Goal: Task Accomplishment & Management: Manage account settings

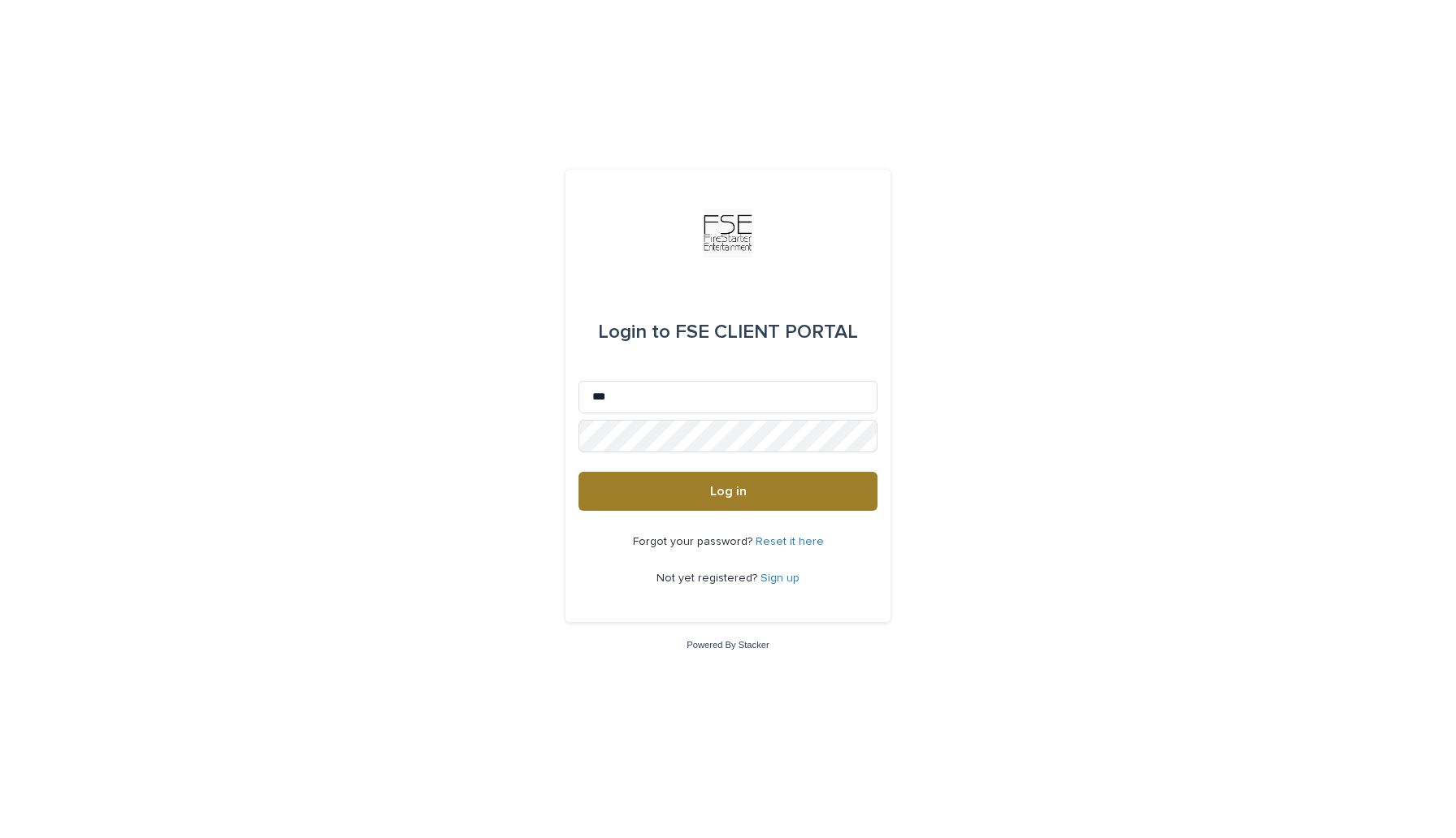
click at [715, 491] on span "Log in" at bounding box center [728, 490] width 37 height 13
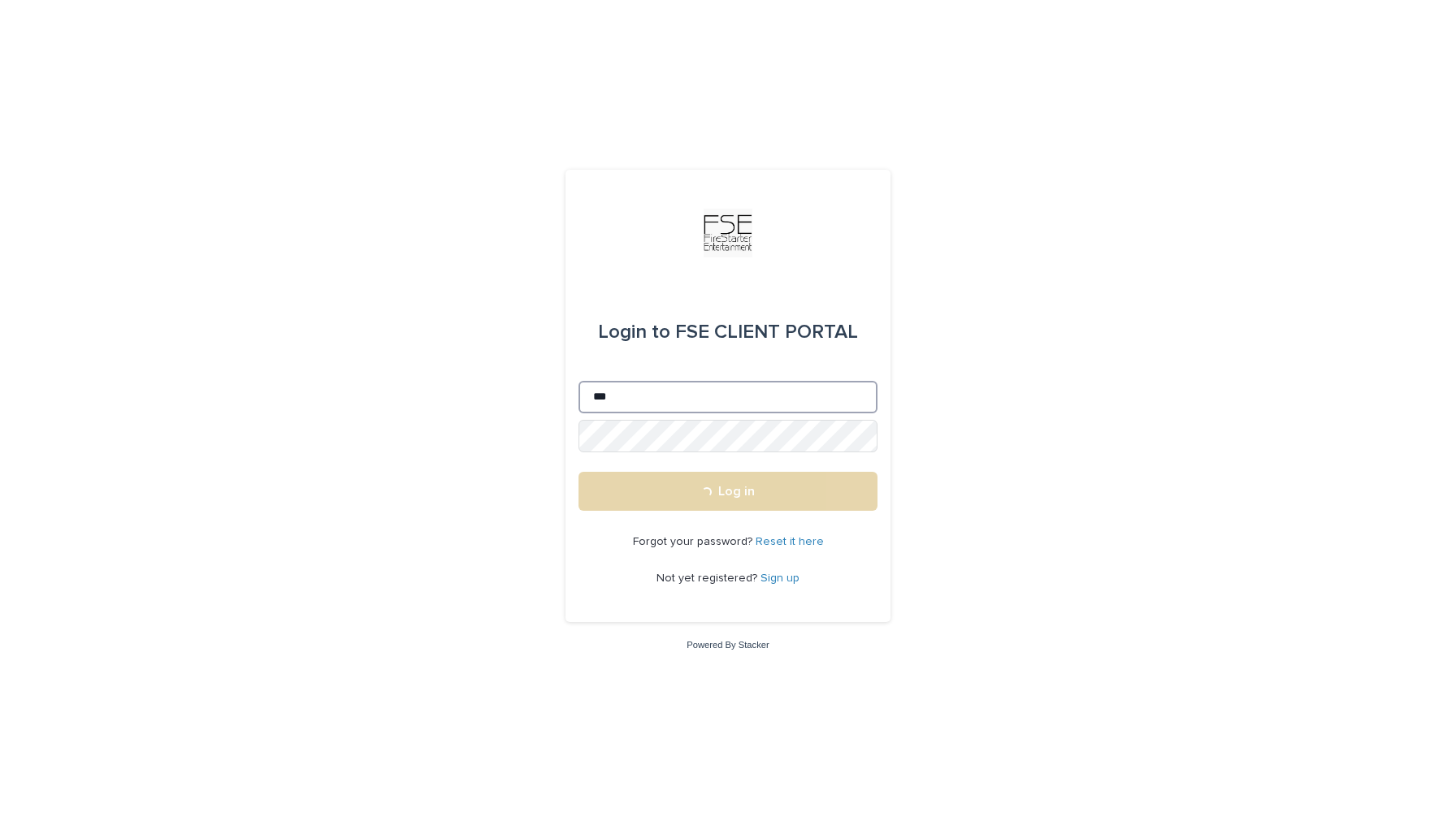
click at [699, 400] on input "***" at bounding box center [728, 397] width 299 height 33
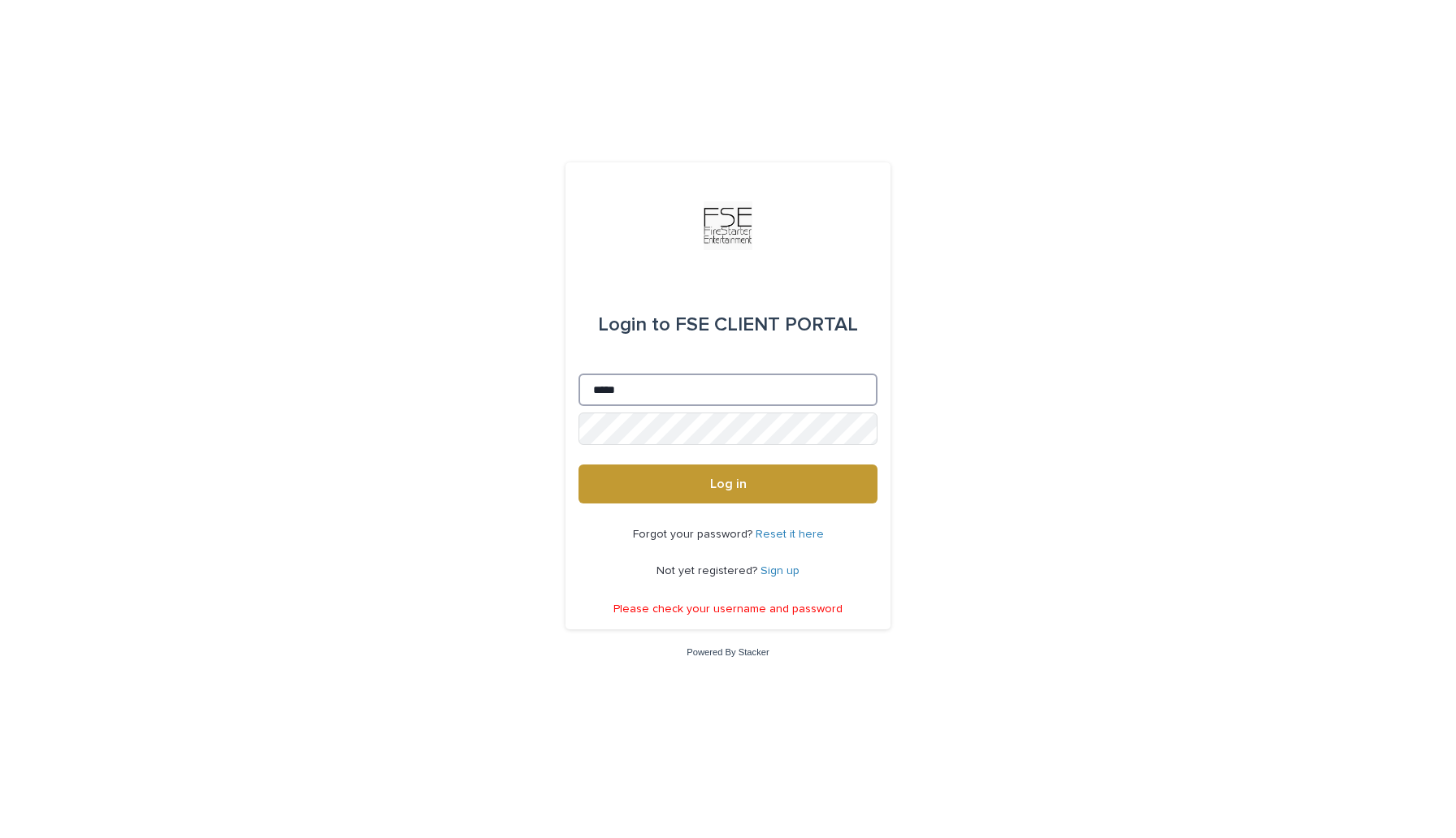
type input "**********"
click at [745, 480] on span "Log in" at bounding box center [728, 484] width 37 height 13
